Goal: Task Accomplishment & Management: Use online tool/utility

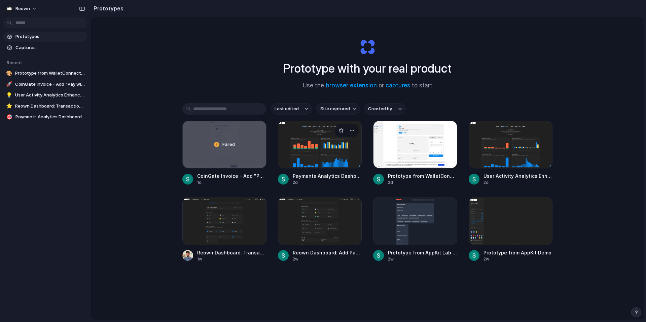
click at [305, 147] on div at bounding box center [320, 145] width 84 height 48
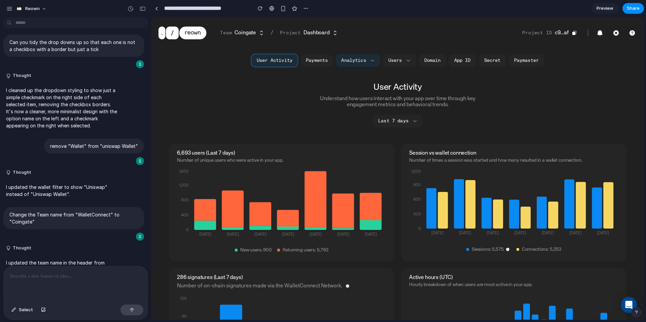
click at [322, 61] on button "Payments" at bounding box center [316, 60] width 33 height 13
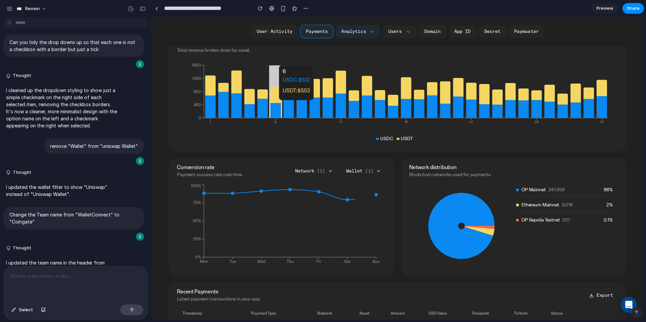
scroll to position [119, 0]
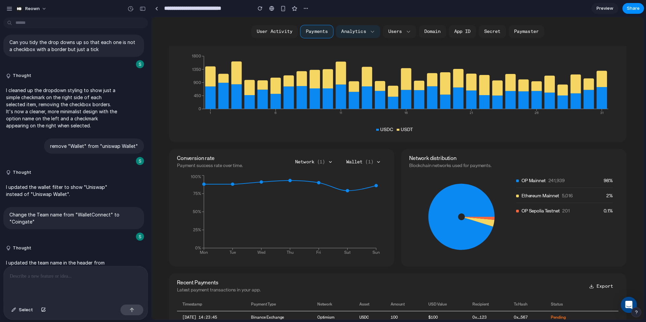
click at [624, 14] on section "**********" at bounding box center [397, 8] width 493 height 17
click at [630, 9] on span "Share" at bounding box center [633, 8] width 13 height 7
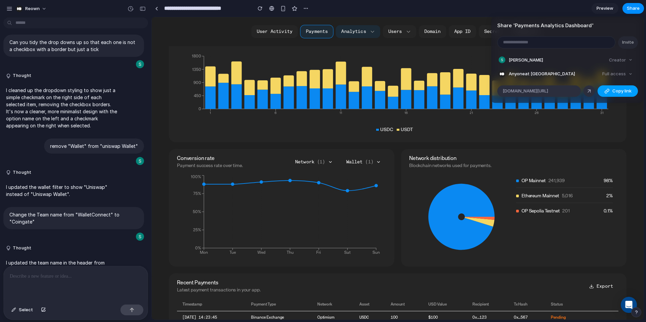
click at [608, 91] on div "button" at bounding box center [606, 90] width 5 height 5
